Goal: Check status: Check status

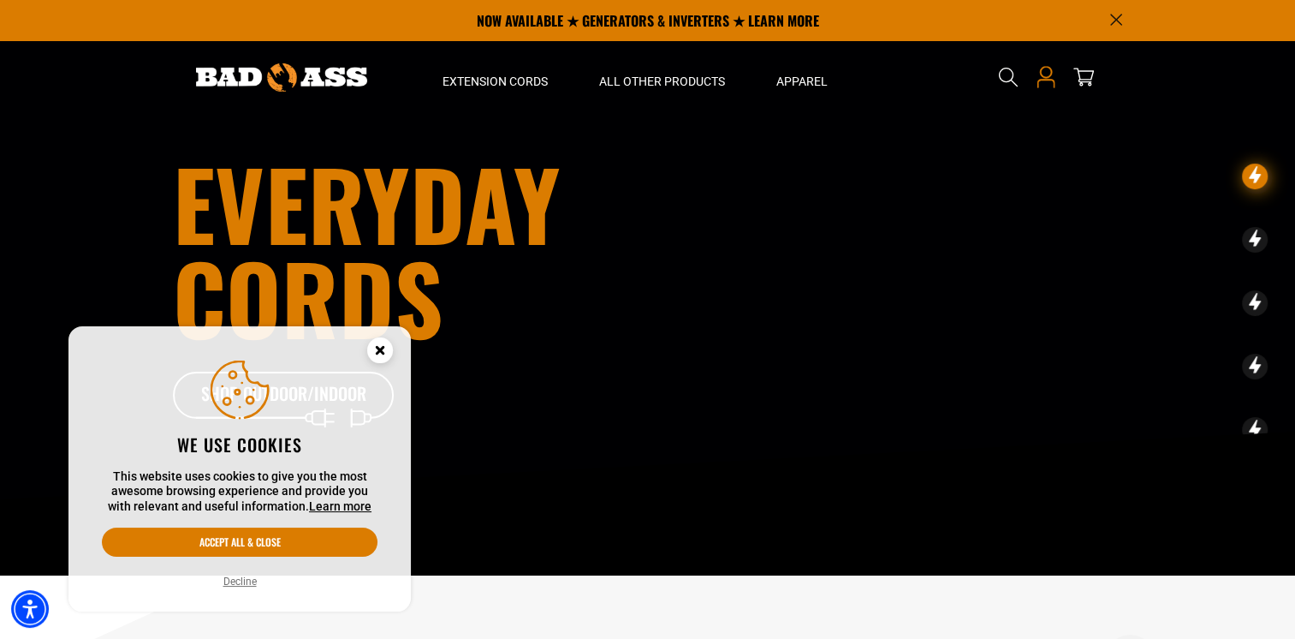
click at [1042, 77] on icon at bounding box center [1045, 72] width 12 height 12
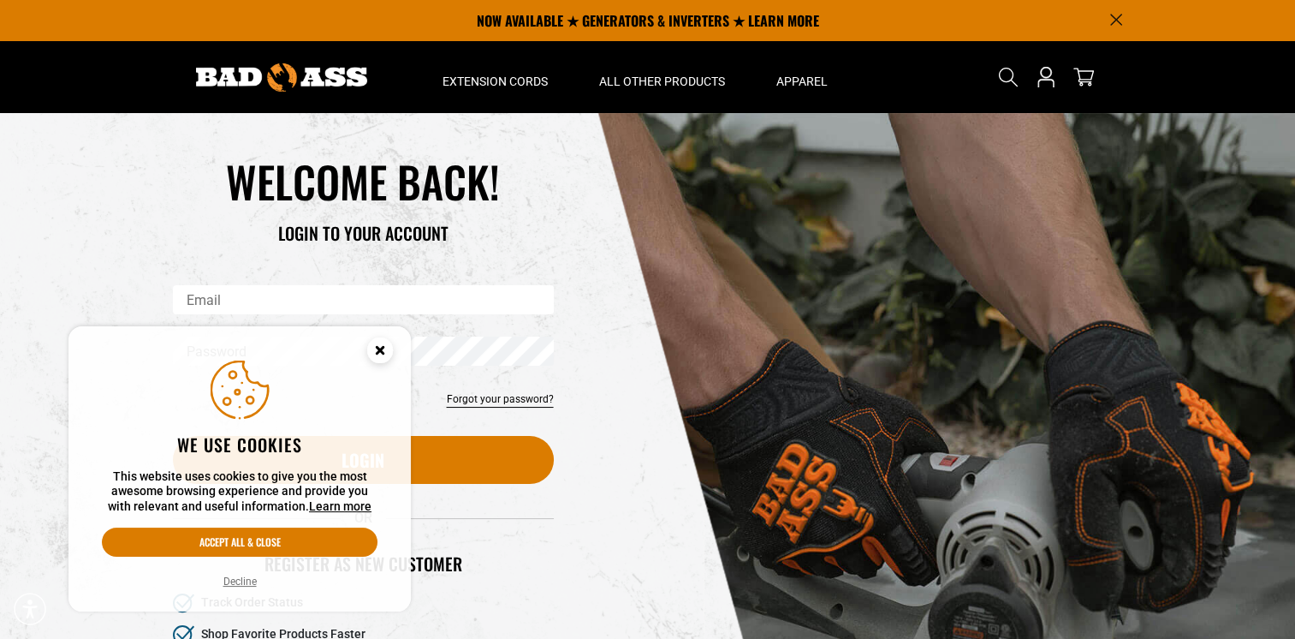
click at [377, 350] on circle "Cookie Consent" at bounding box center [380, 350] width 26 height 26
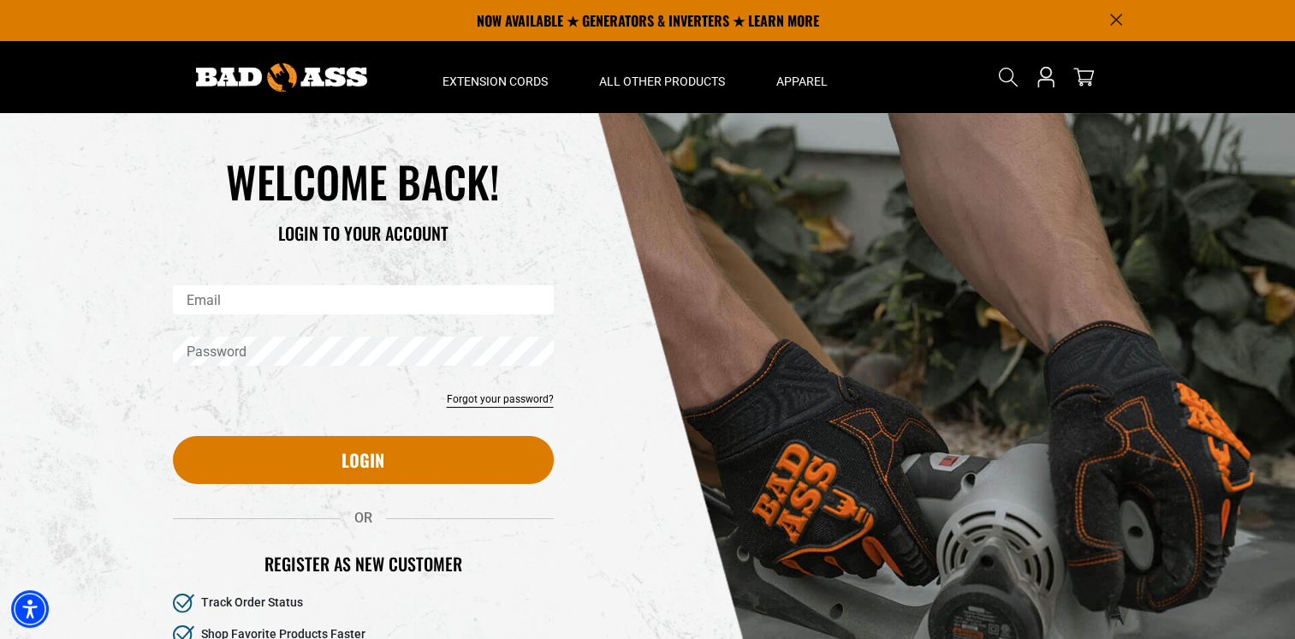
click at [247, 300] on input "Email" at bounding box center [363, 299] width 381 height 29
type input "**********"
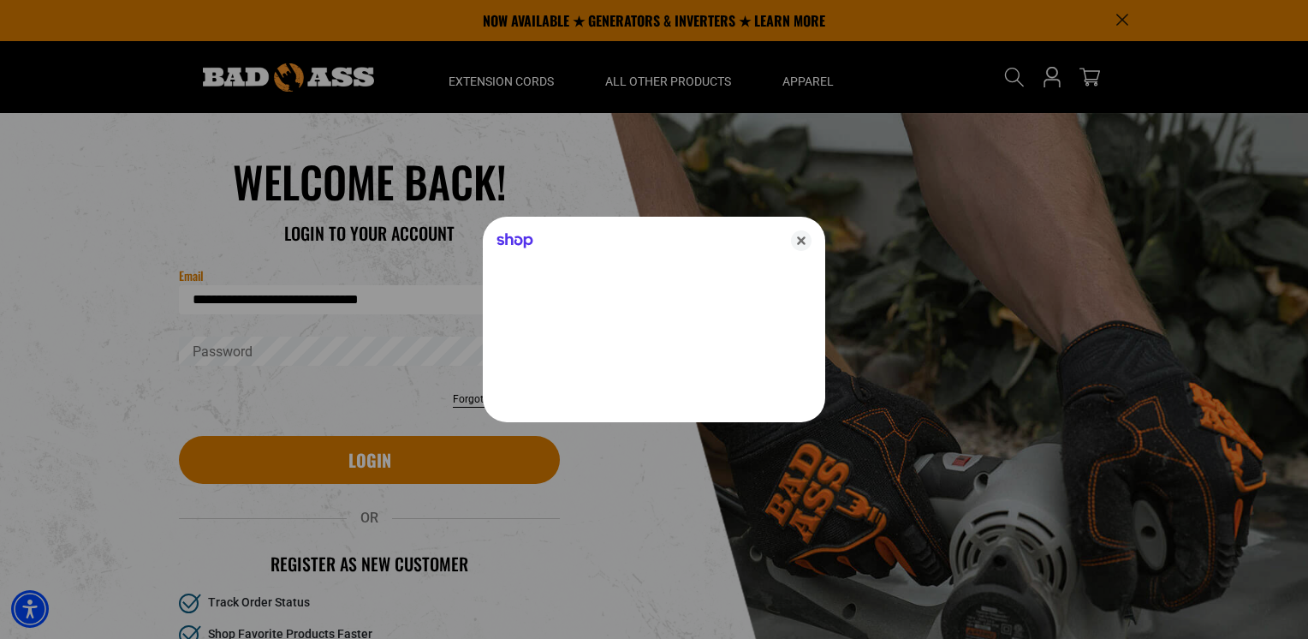
click at [203, 351] on div at bounding box center [654, 319] width 1308 height 639
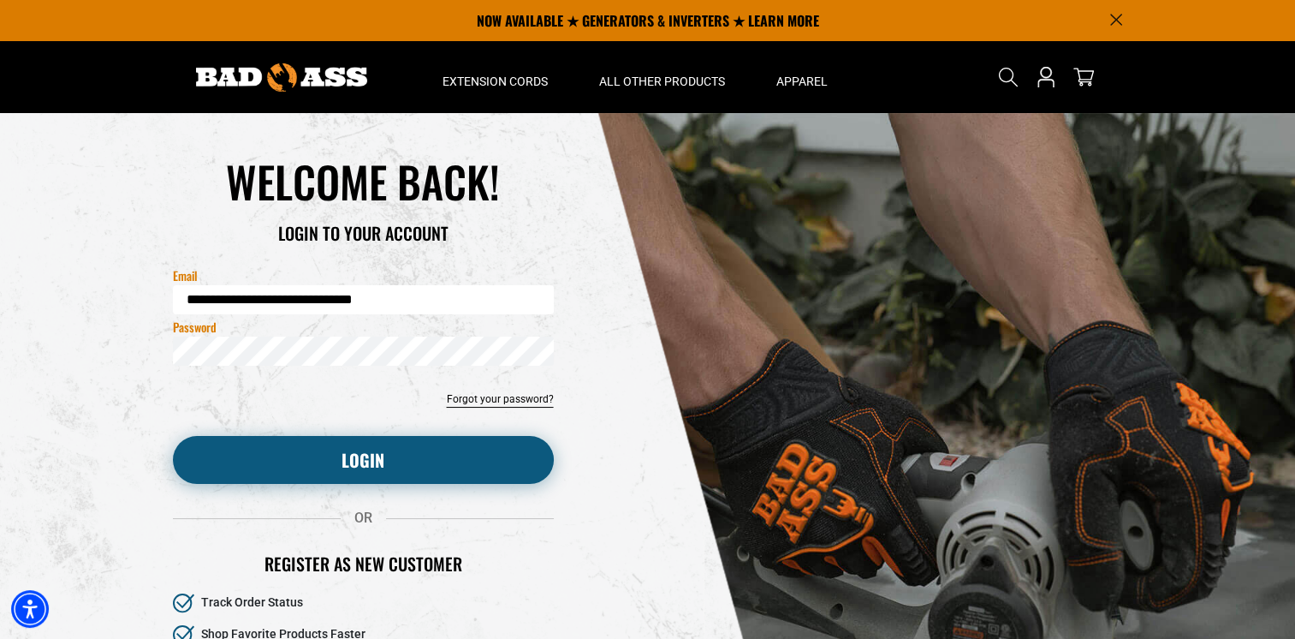
click at [173, 436] on button "Login" at bounding box center [363, 460] width 381 height 48
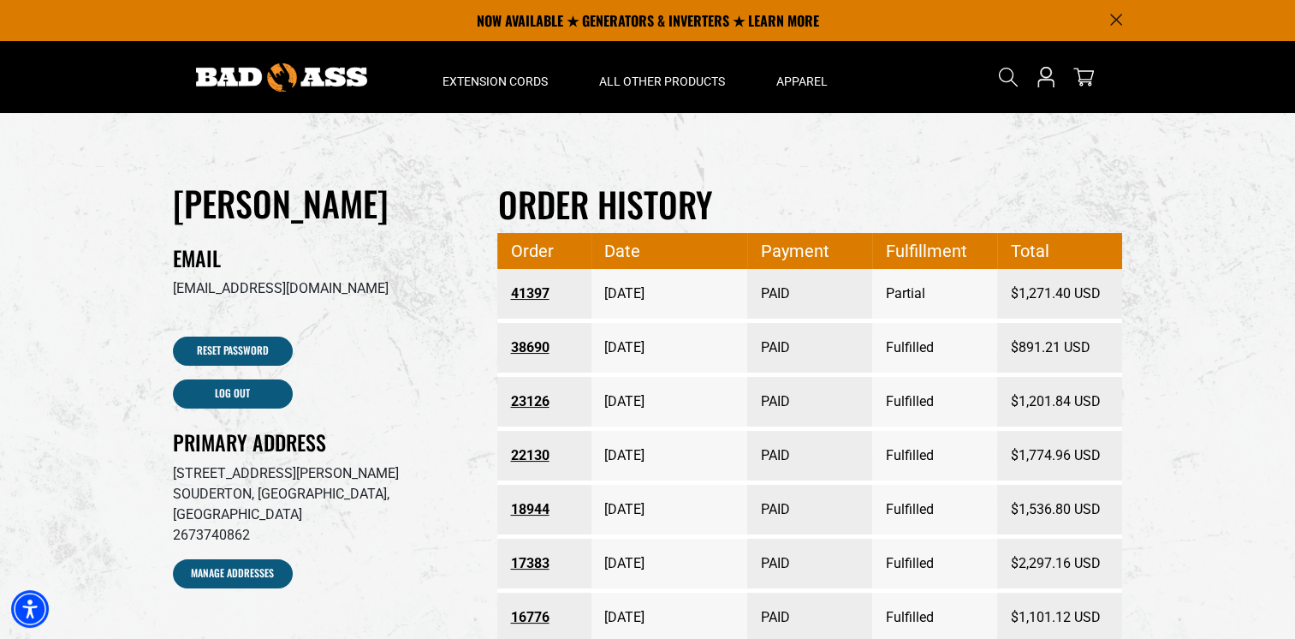
click at [521, 293] on link "41397" at bounding box center [544, 293] width 68 height 31
